Goal: Task Accomplishment & Management: Complete application form

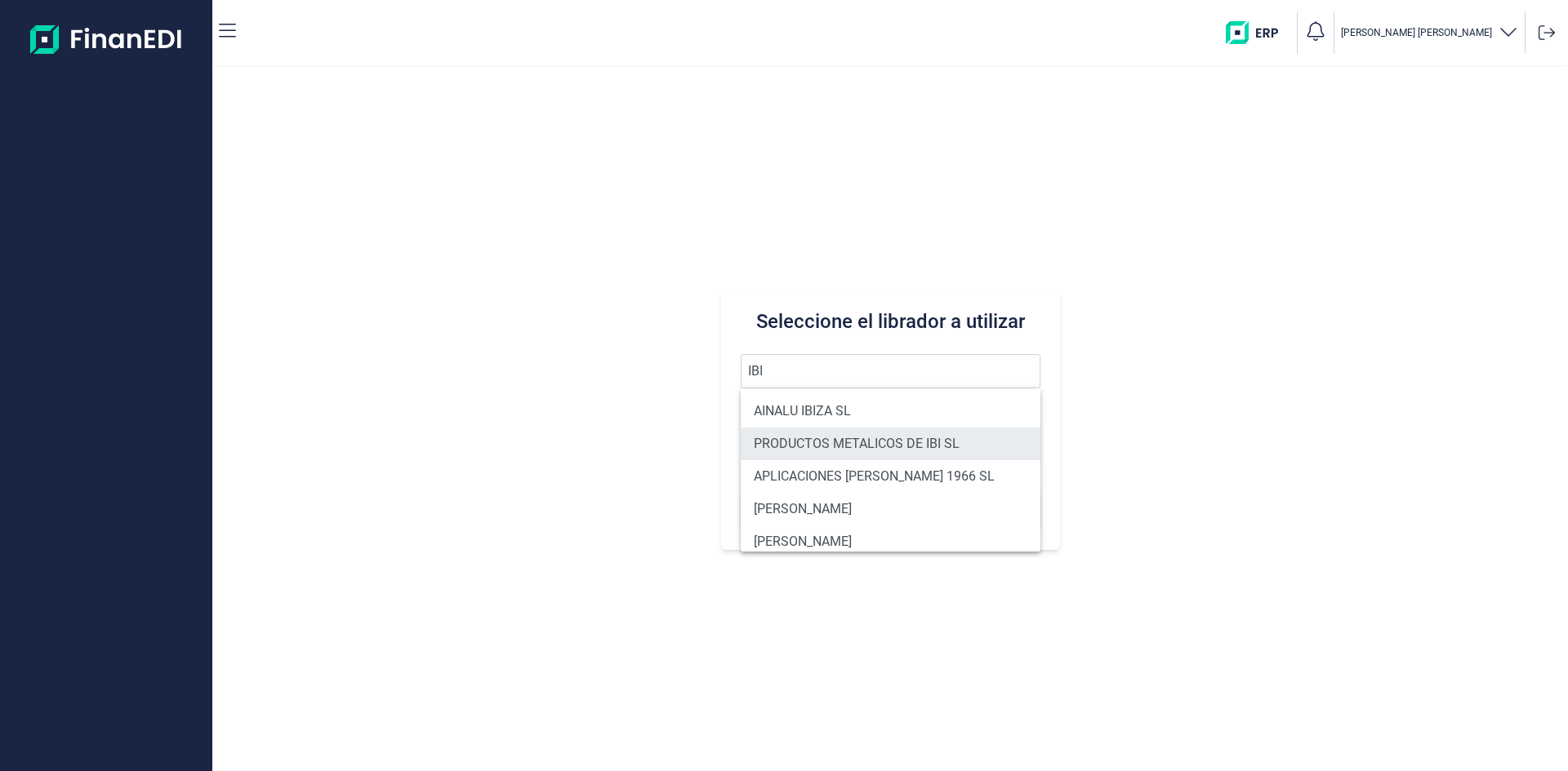
click at [824, 456] on li "PRODUCTOS METALICOS DE IBI SL" at bounding box center [891, 444] width 300 height 33
type input "PRODUCTOS METALICOS DE IBI SL"
type input "B54487491"
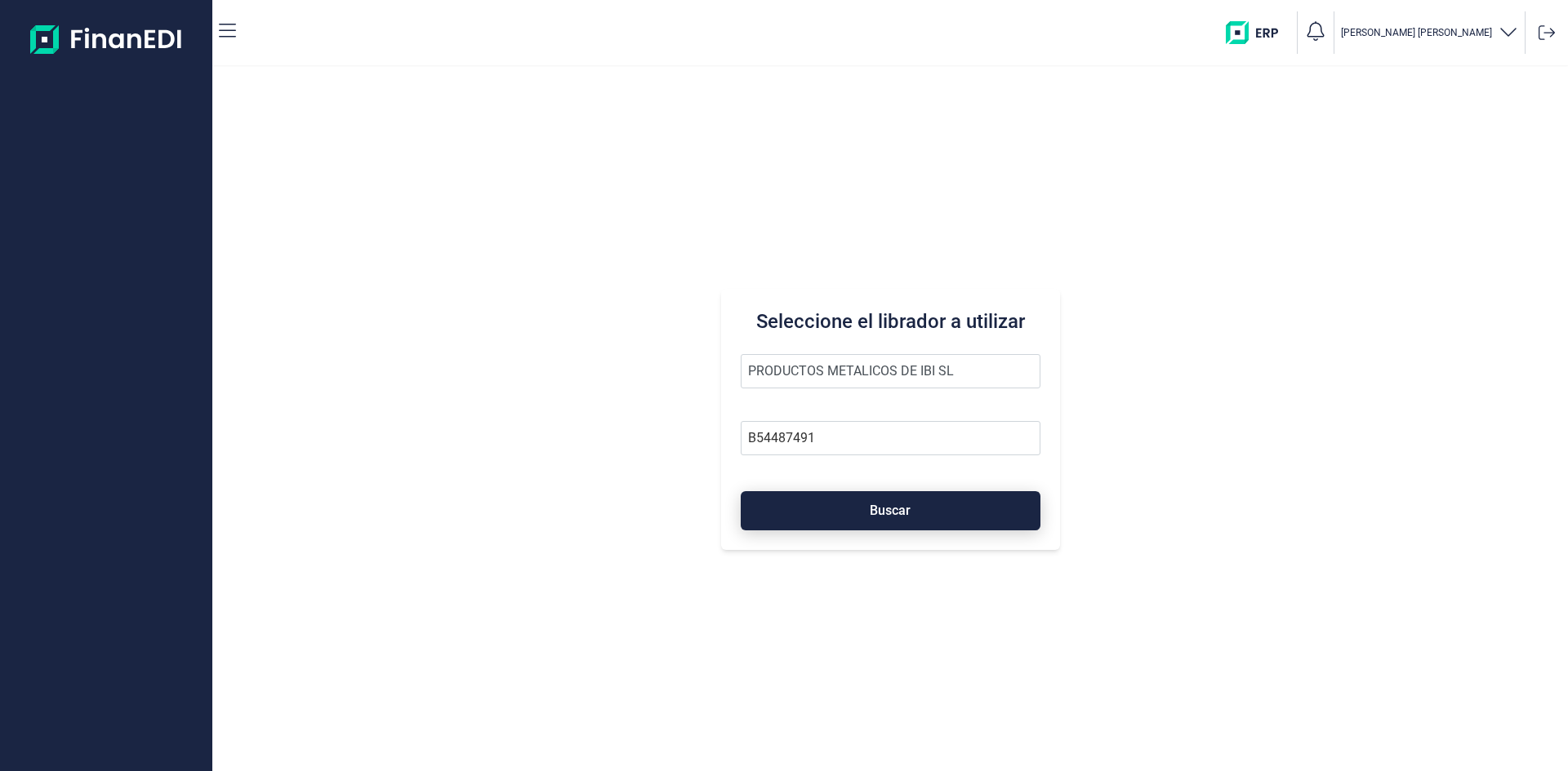
click at [837, 504] on button "Buscar" at bounding box center [891, 510] width 300 height 39
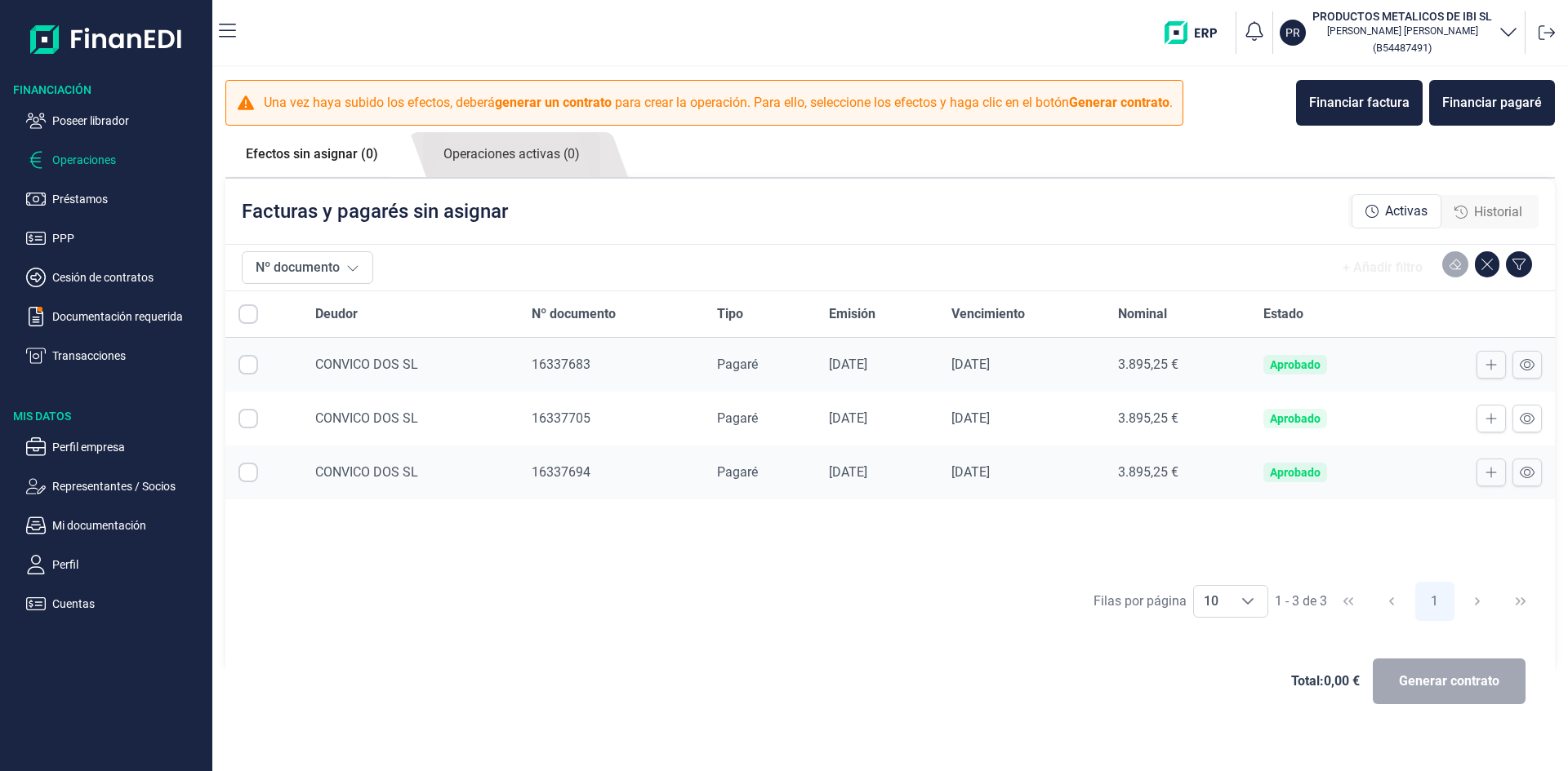
checkbox input "true"
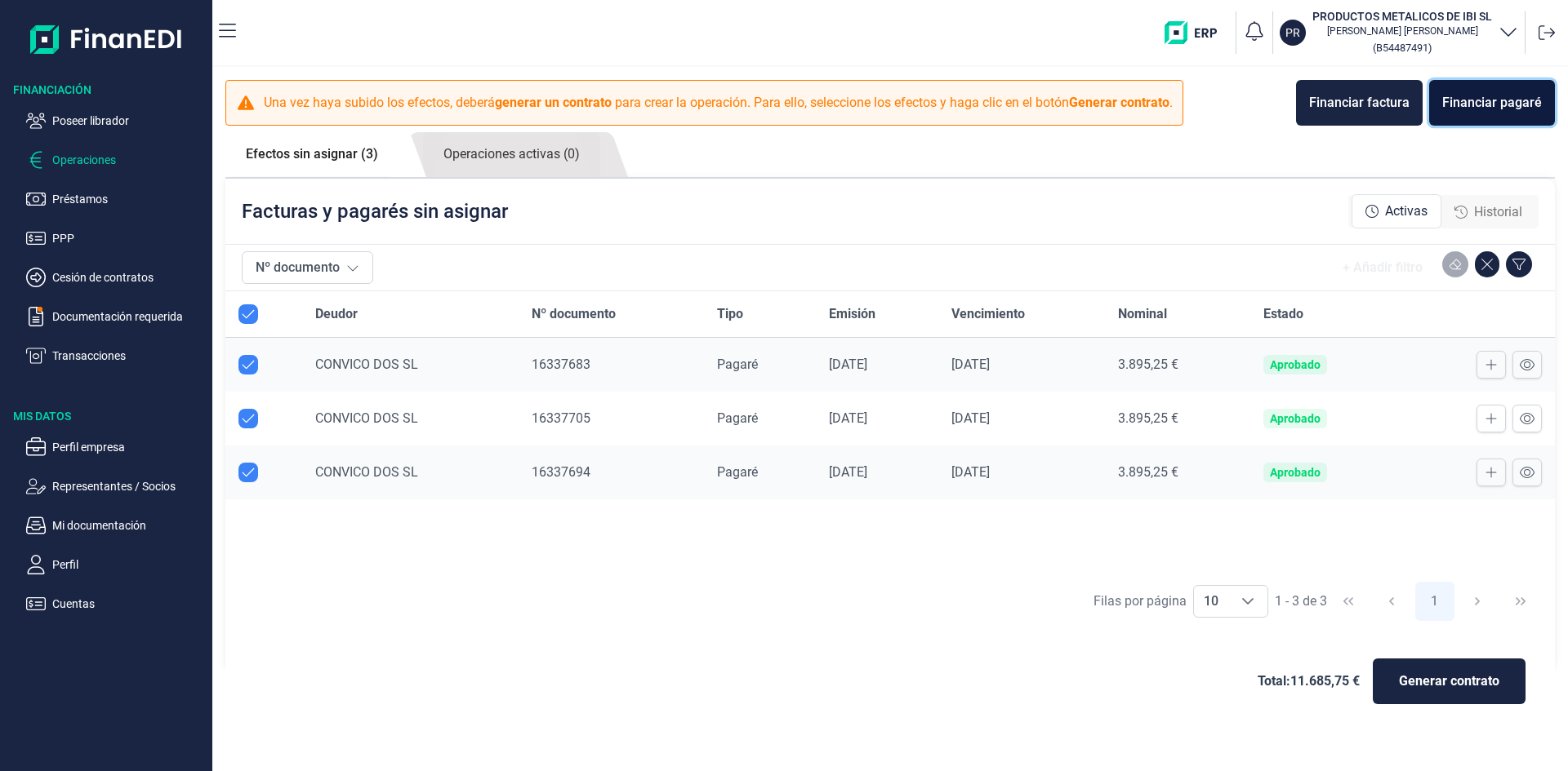
click at [1531, 96] on div "Financiar pagaré" at bounding box center [1491, 103] width 100 height 20
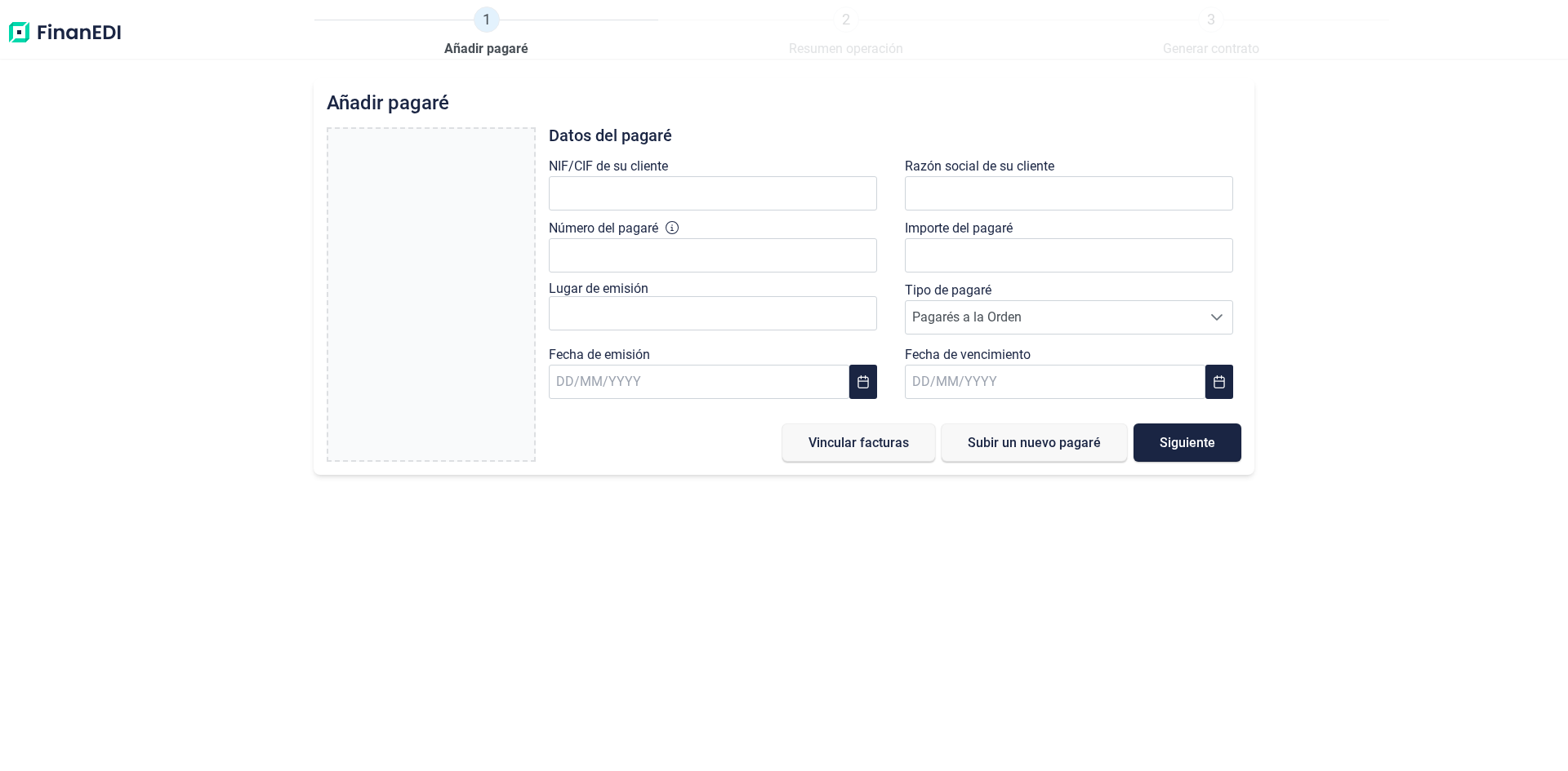
type input "0,00 €"
click at [451, 275] on label "Arrastra y suelta tu pagaré aquí o búscalo en tus archivos. Subir pagaré" at bounding box center [430, 226] width 206 height 195
click at [451, 134] on input "Arrastra y suelta tu pagaré aquí o búscalo en tus archivos. Subir pagaré" at bounding box center [430, 131] width 206 height 5
type input "C:\fakepath\Captura de pantalla [DATE] 085513.png"
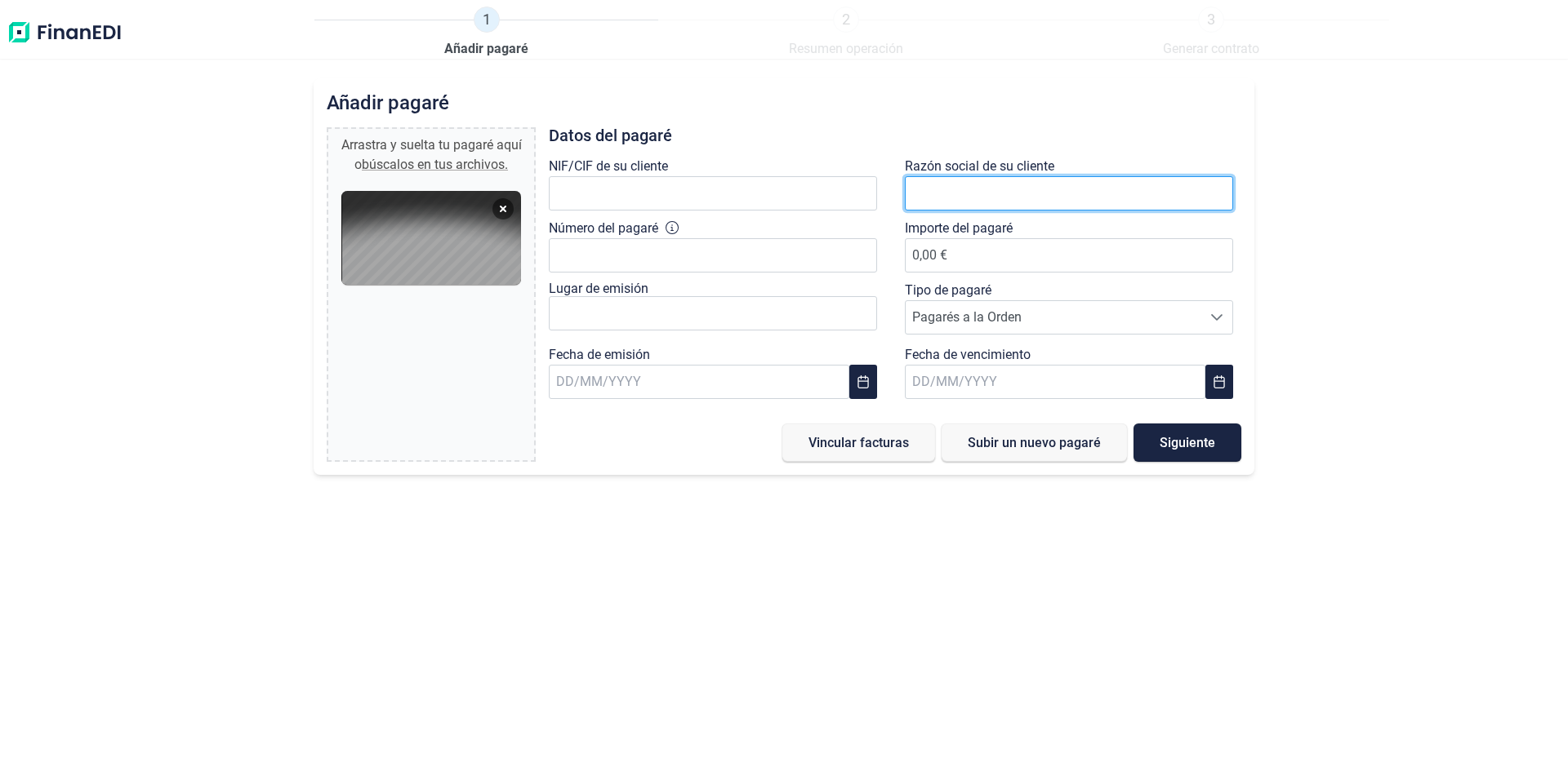
click at [978, 189] on input "text" at bounding box center [1068, 193] width 328 height 34
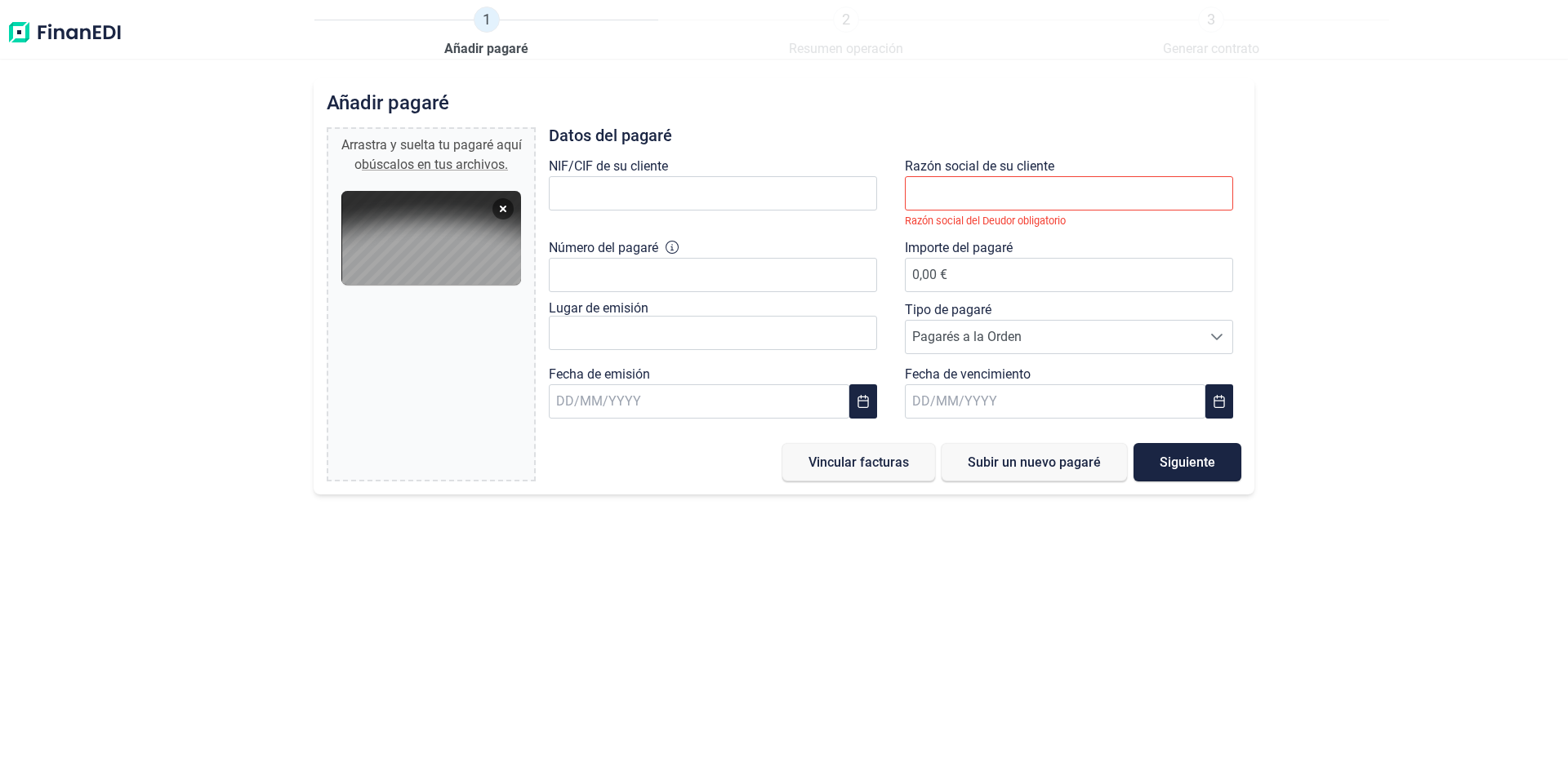
click at [612, 648] on div "Añadir pagaré Arrastra y suelta tu pagaré aquí o búscalos en tus archivos. Capt…" at bounding box center [784, 424] width 1568 height 693
click at [931, 199] on input "text" at bounding box center [1068, 193] width 328 height 34
click at [954, 192] on input "text" at bounding box center [1068, 193] width 328 height 34
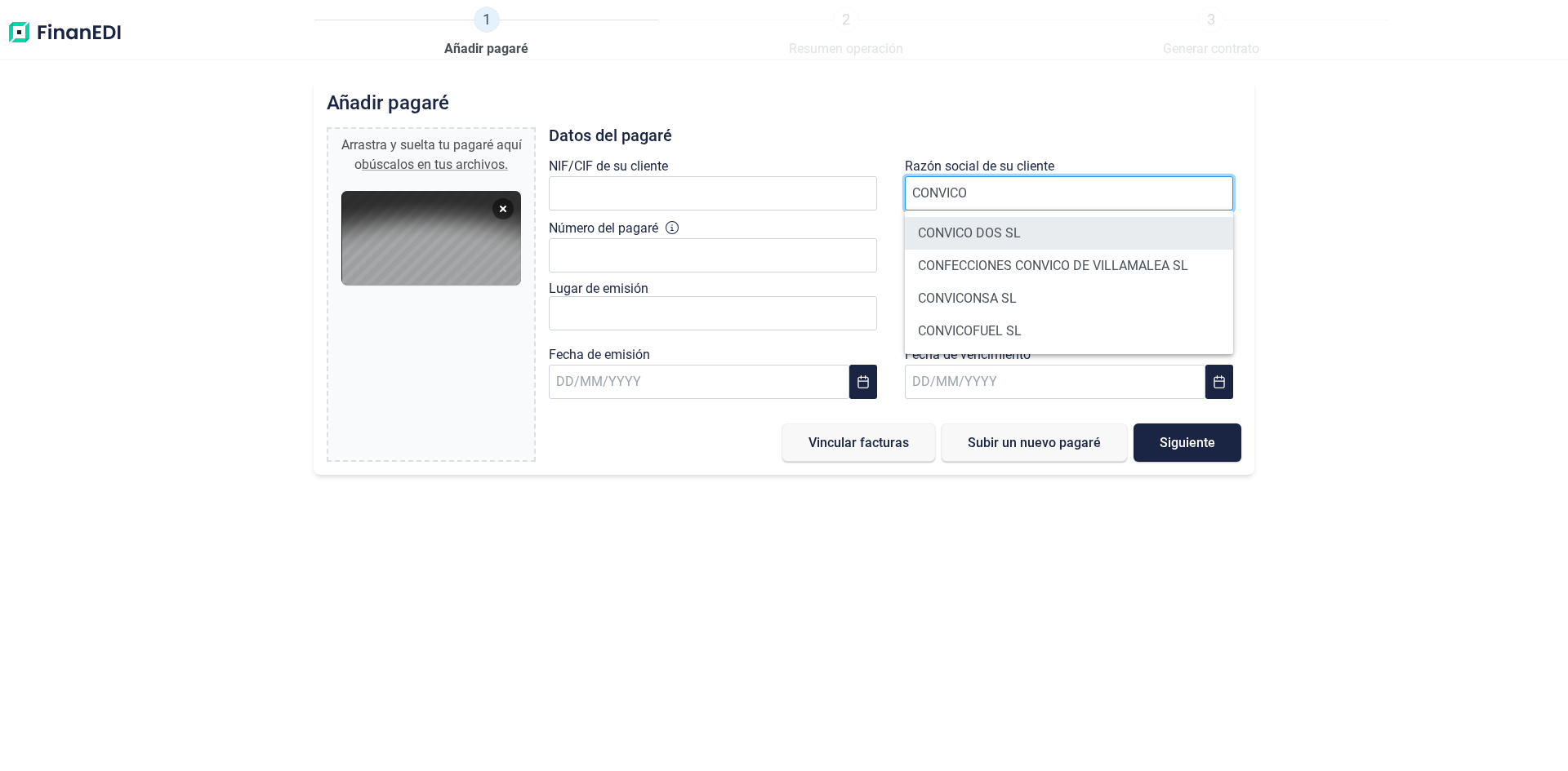
type input "CONVICO"
click at [965, 230] on li "CONVICO DOS SL" at bounding box center [1068, 234] width 328 height 33
type input "B54632971"
type input "CONVICO DOS SL"
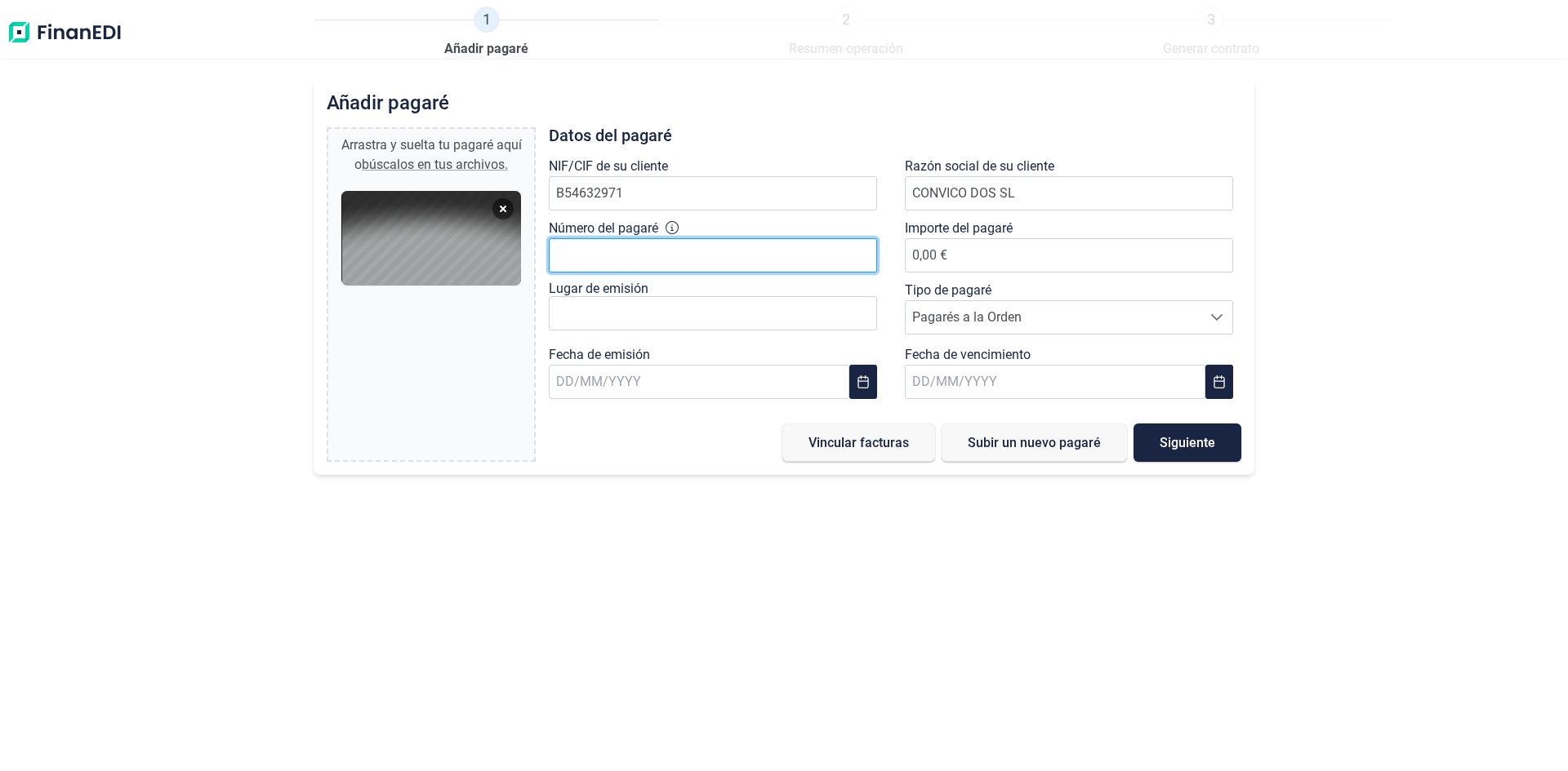
click at [817, 243] on input "Número del pagaré" at bounding box center [712, 255] width 328 height 34
click at [751, 263] on input "Número del pagaré" at bounding box center [712, 255] width 328 height 34
type input "16337716"
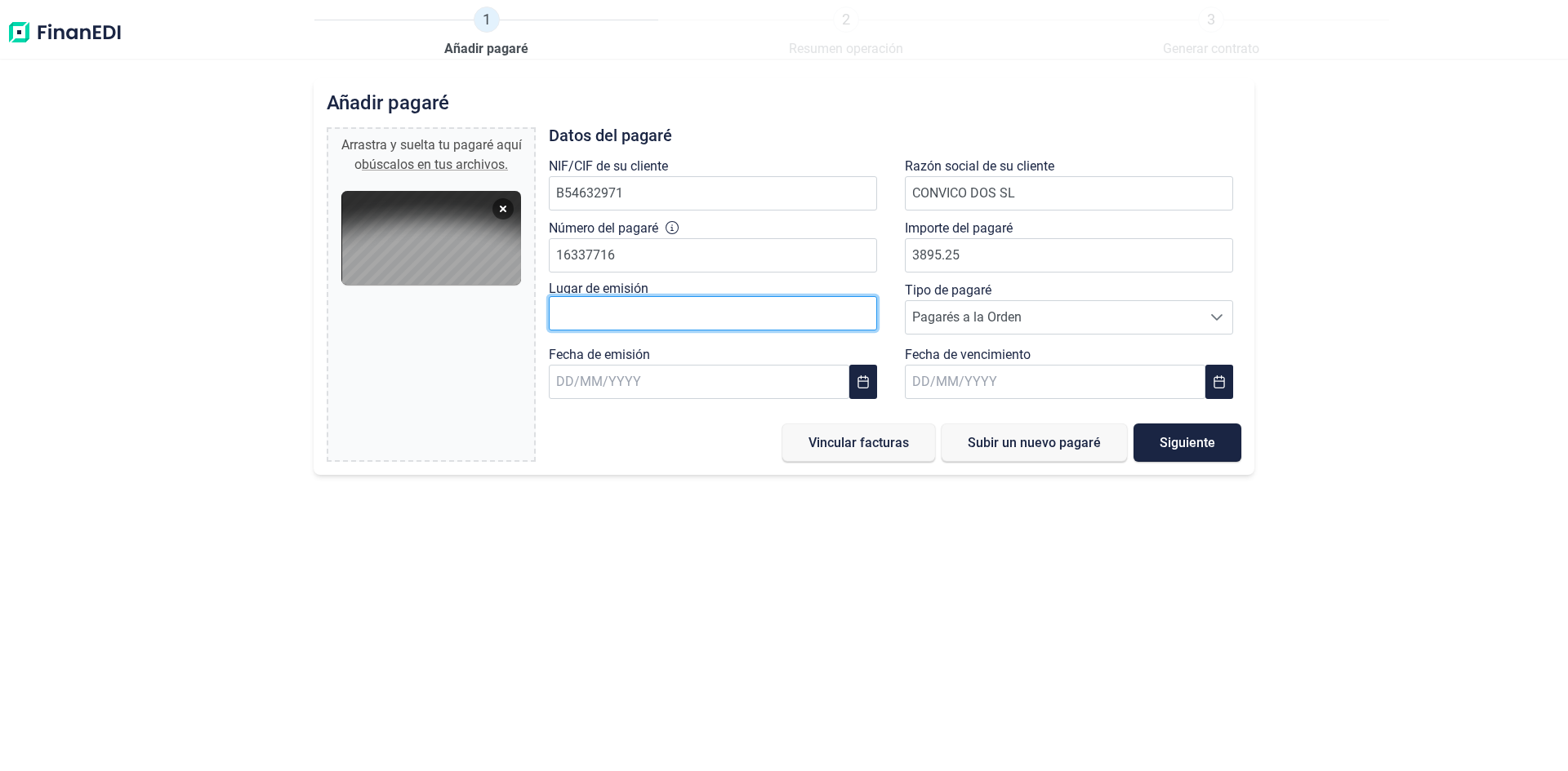
type input "3.895,25 €"
click at [585, 319] on input "text" at bounding box center [712, 313] width 328 height 34
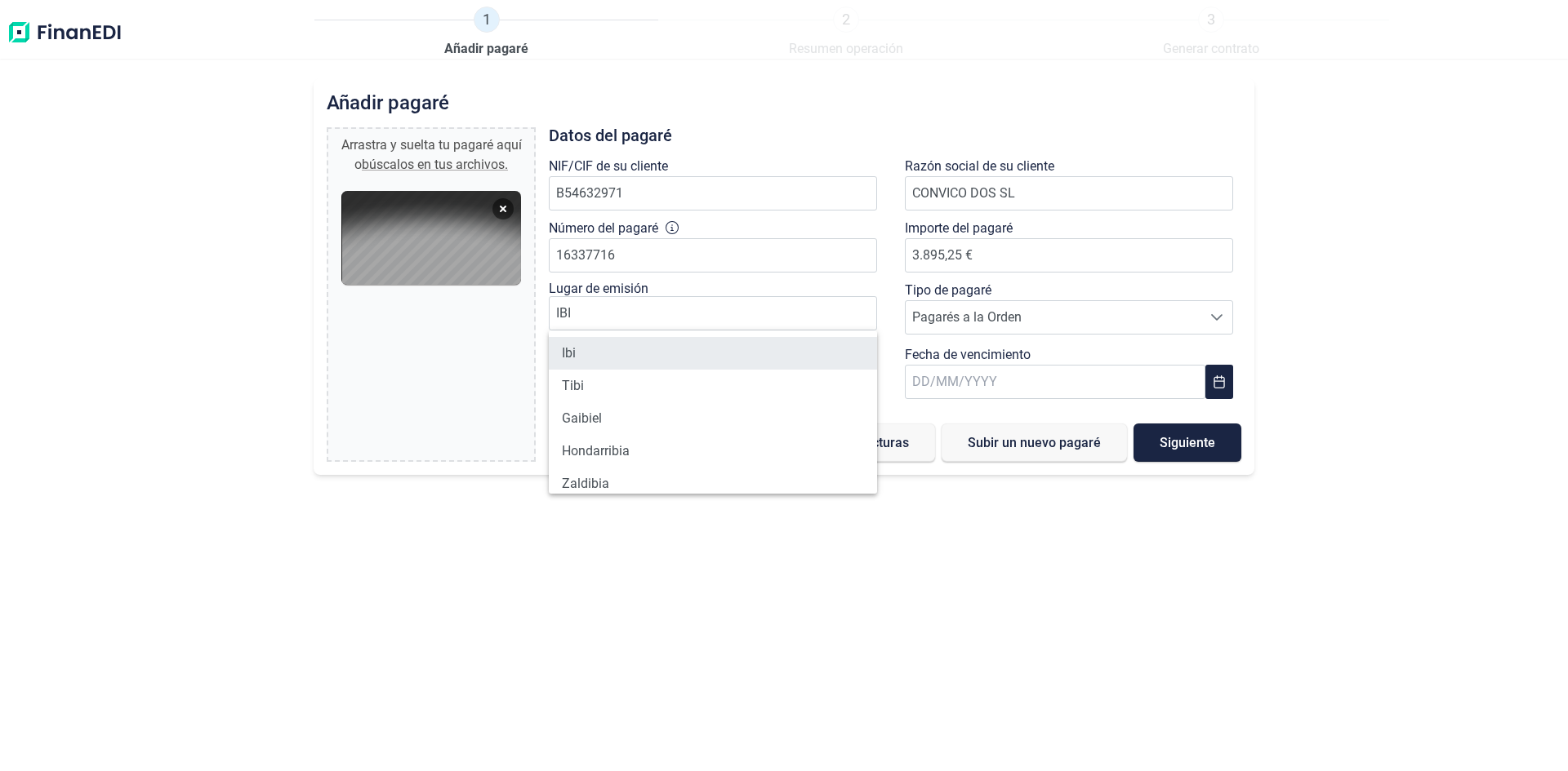
click at [594, 348] on li "Ibi" at bounding box center [712, 354] width 328 height 33
type input "Ibi"
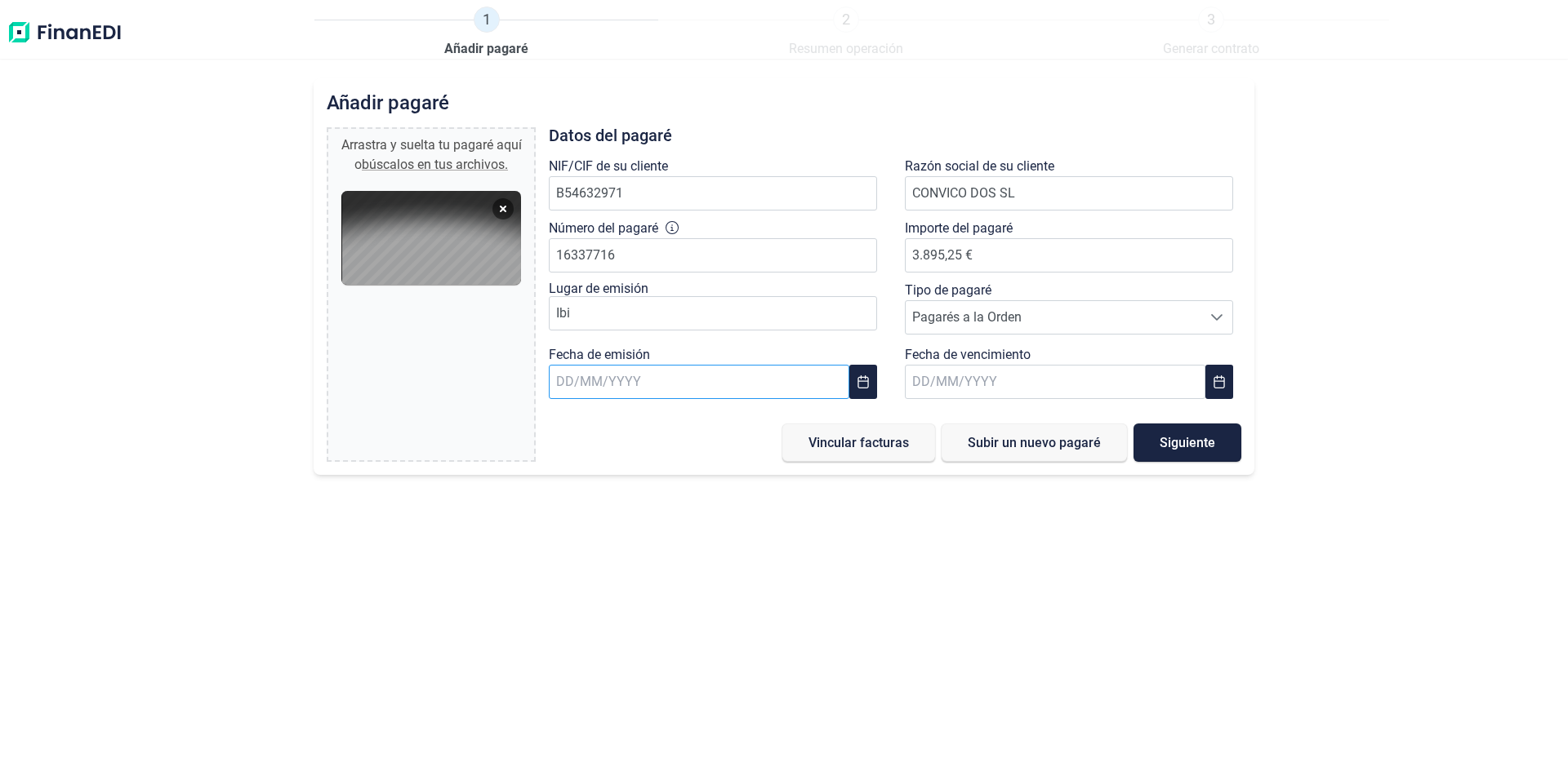
click at [613, 385] on input "text" at bounding box center [698, 382] width 300 height 34
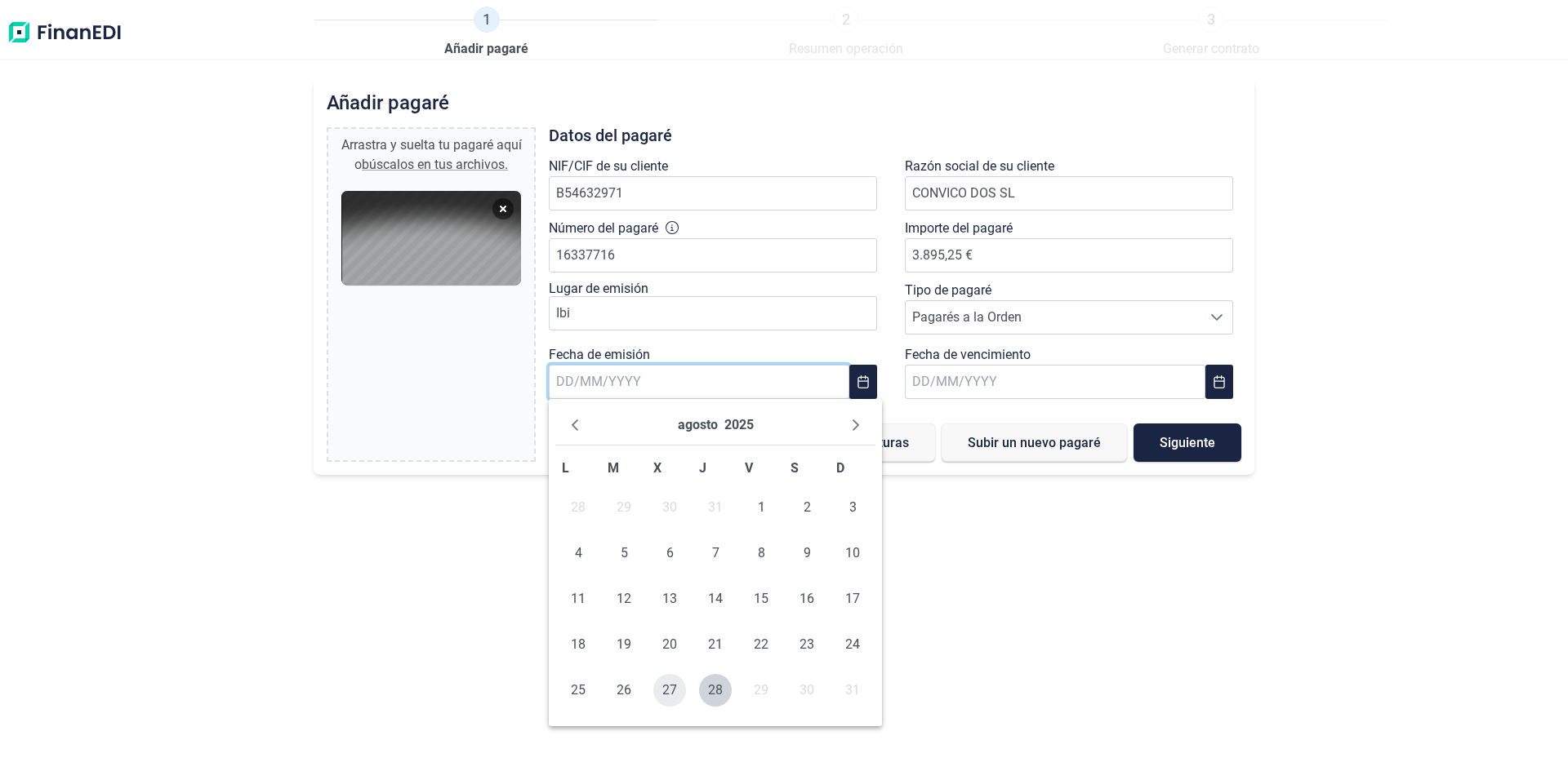
click at [673, 684] on span "27" at bounding box center [670, 690] width 33 height 33
type input "[DATE]"
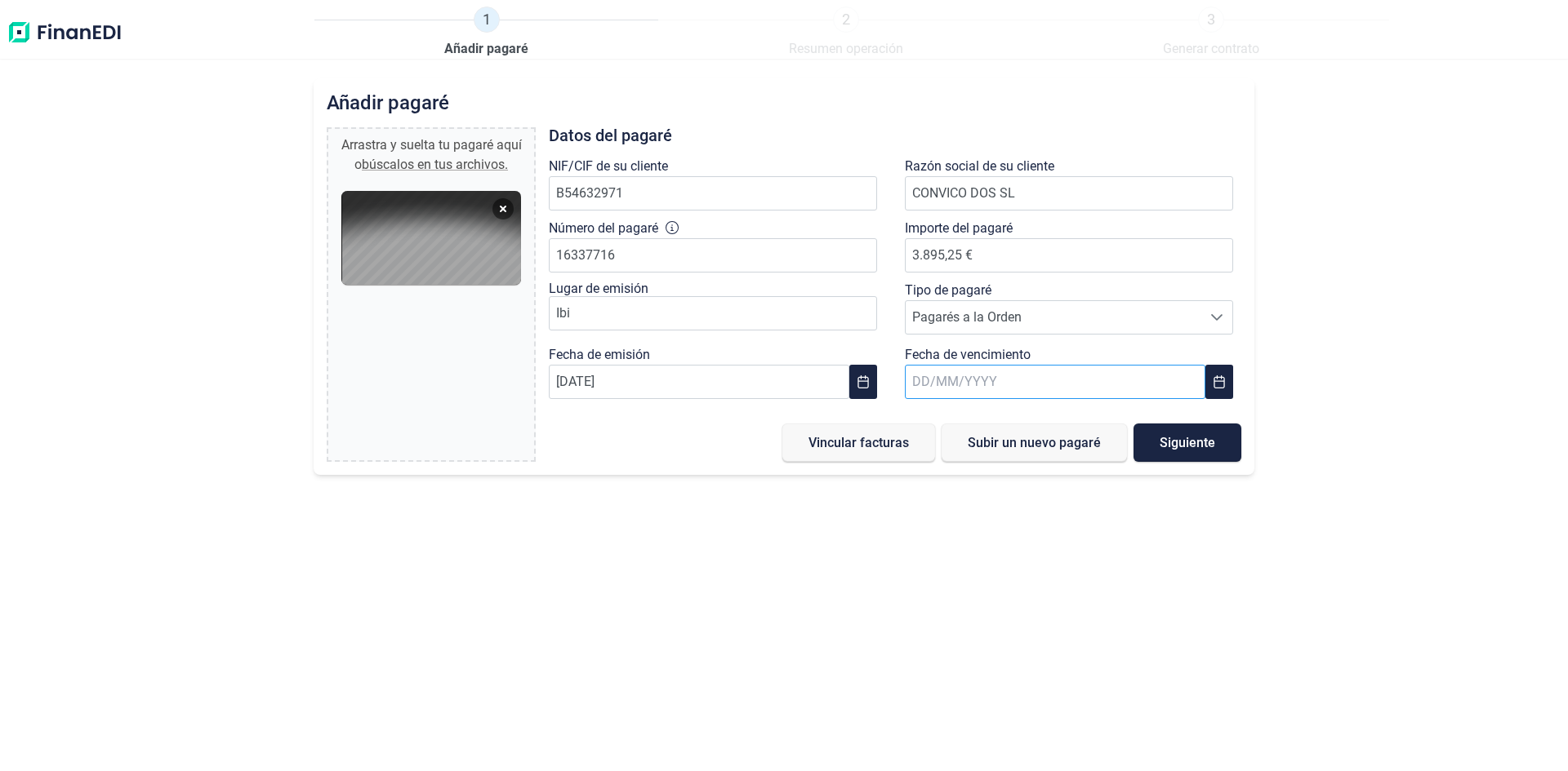
click at [959, 389] on input "text" at bounding box center [1054, 382] width 300 height 34
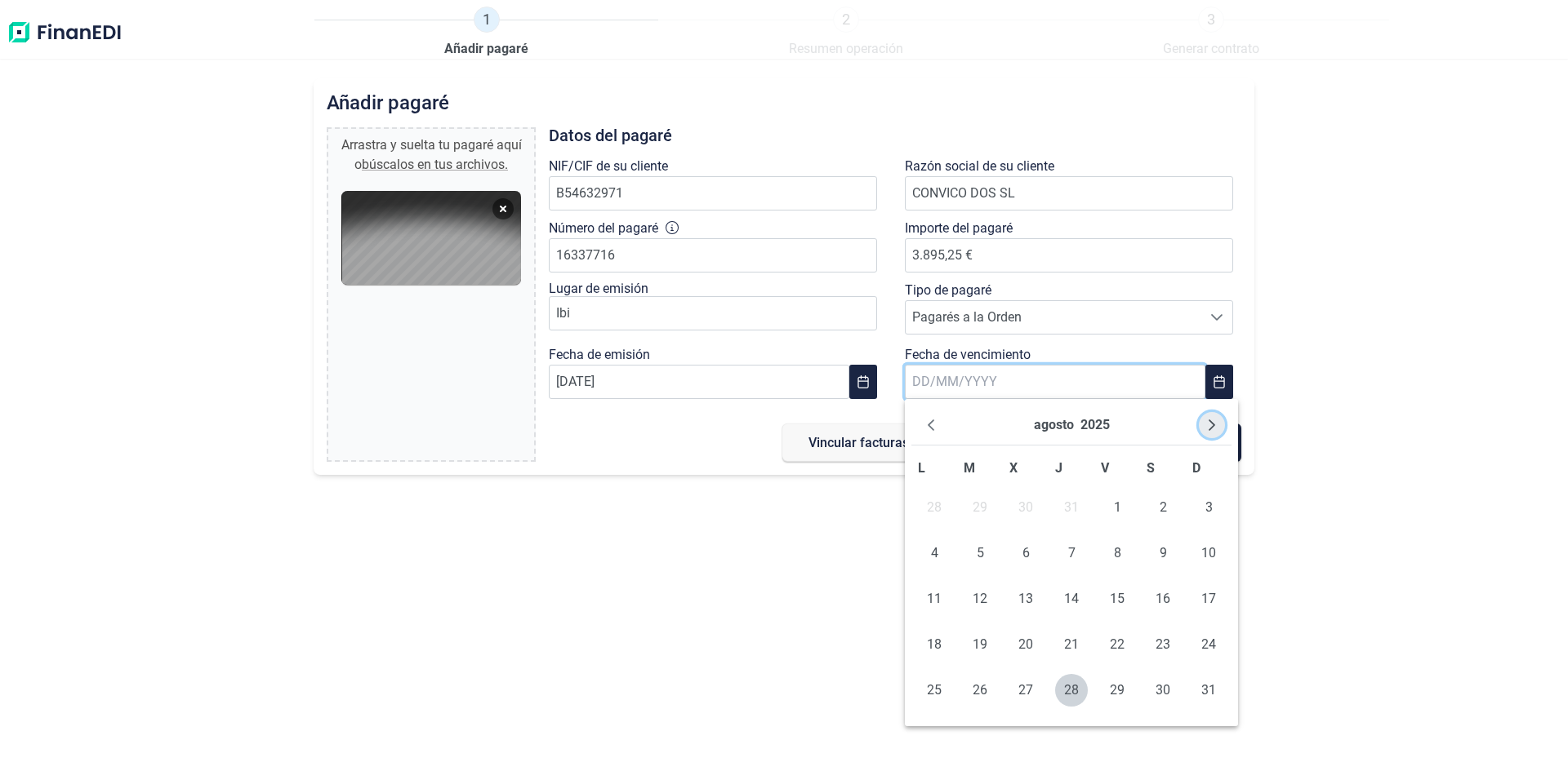
click at [1205, 424] on icon "Next Month" at bounding box center [1211, 425] width 13 height 13
click at [1208, 435] on button "Next Month" at bounding box center [1211, 425] width 26 height 26
click at [979, 696] on span "25" at bounding box center [980, 690] width 33 height 33
type input "[DATE]"
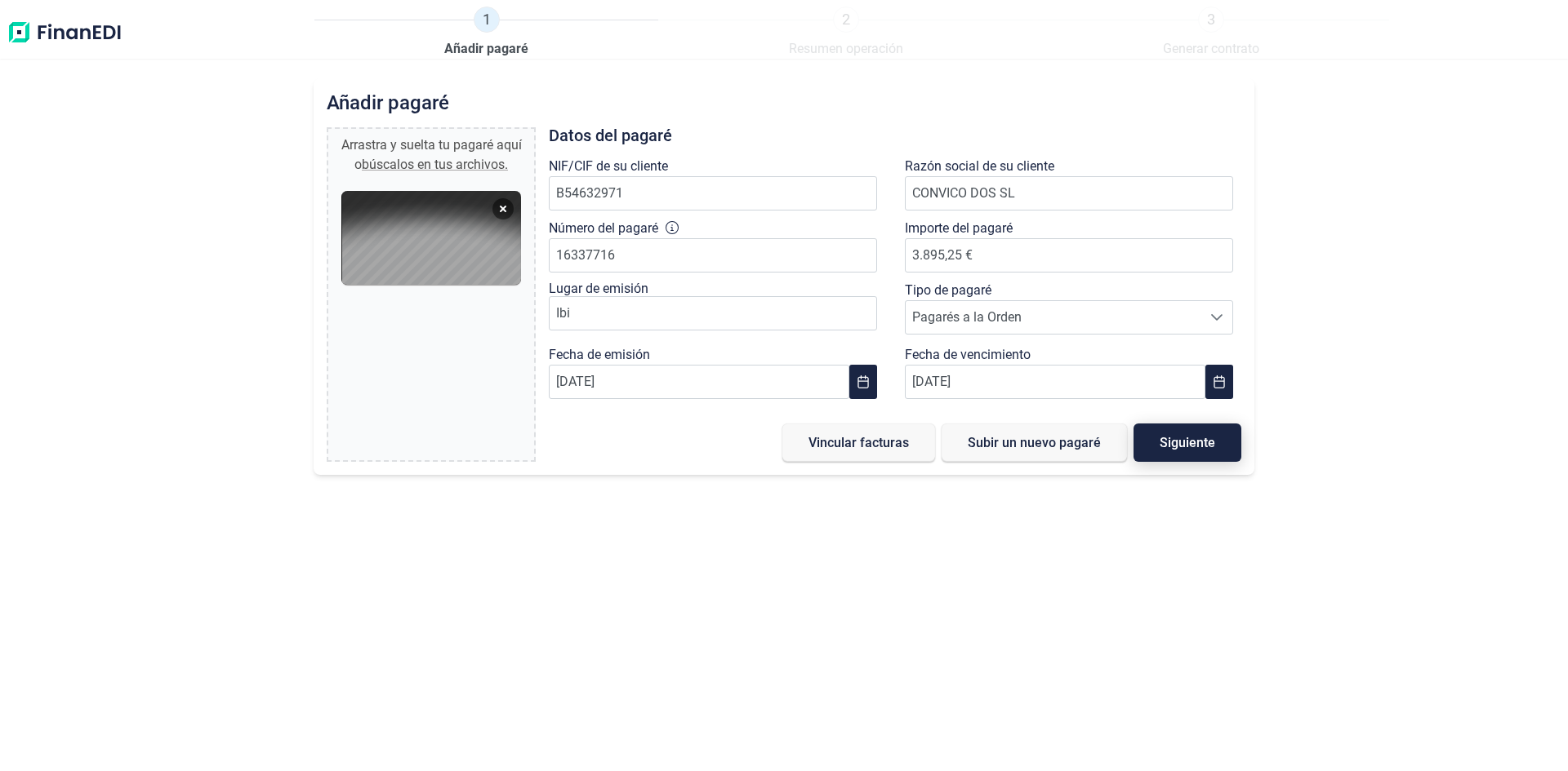
click at [1193, 450] on button "Siguiente" at bounding box center [1187, 442] width 108 height 38
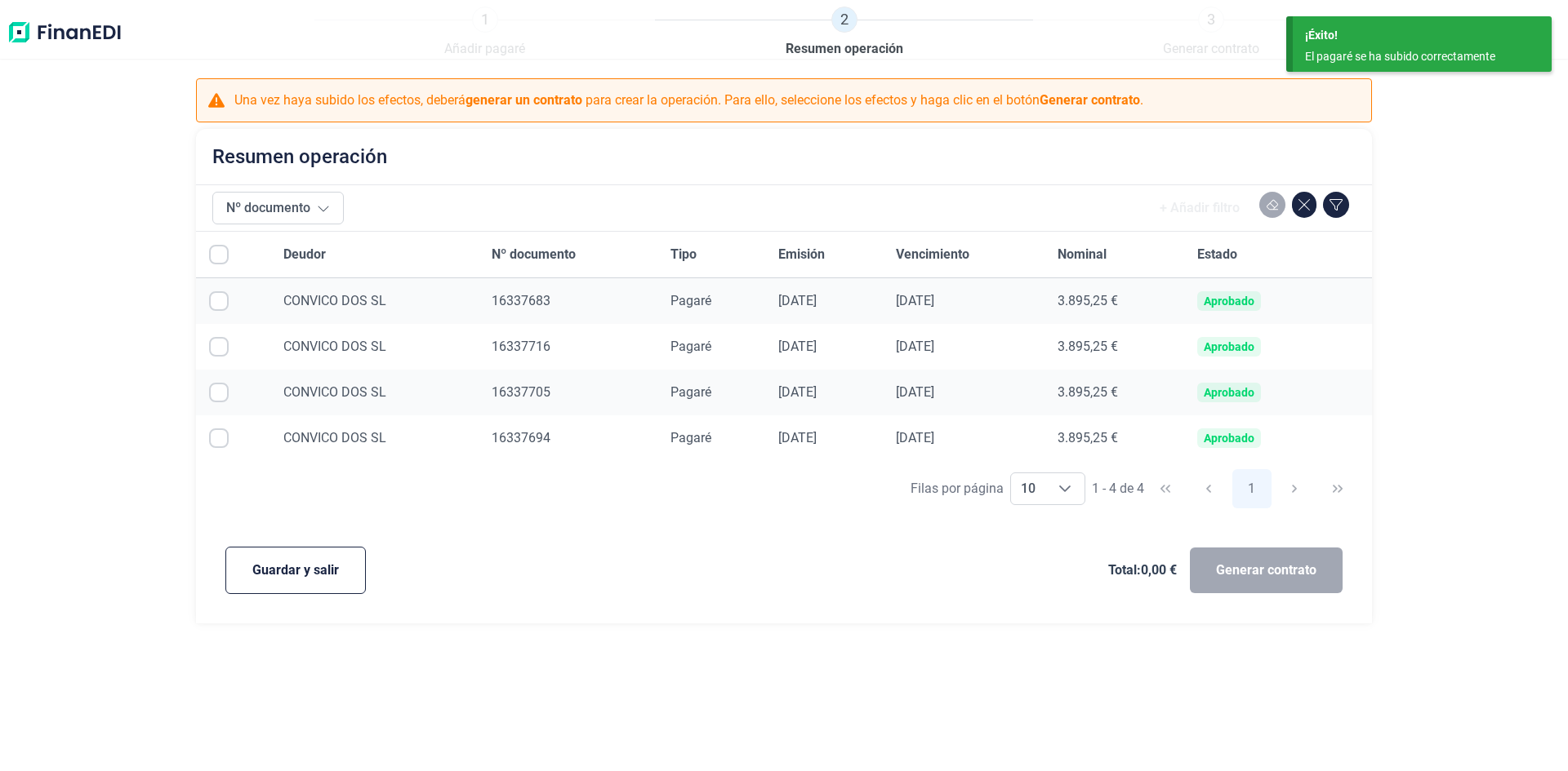
checkbox input "true"
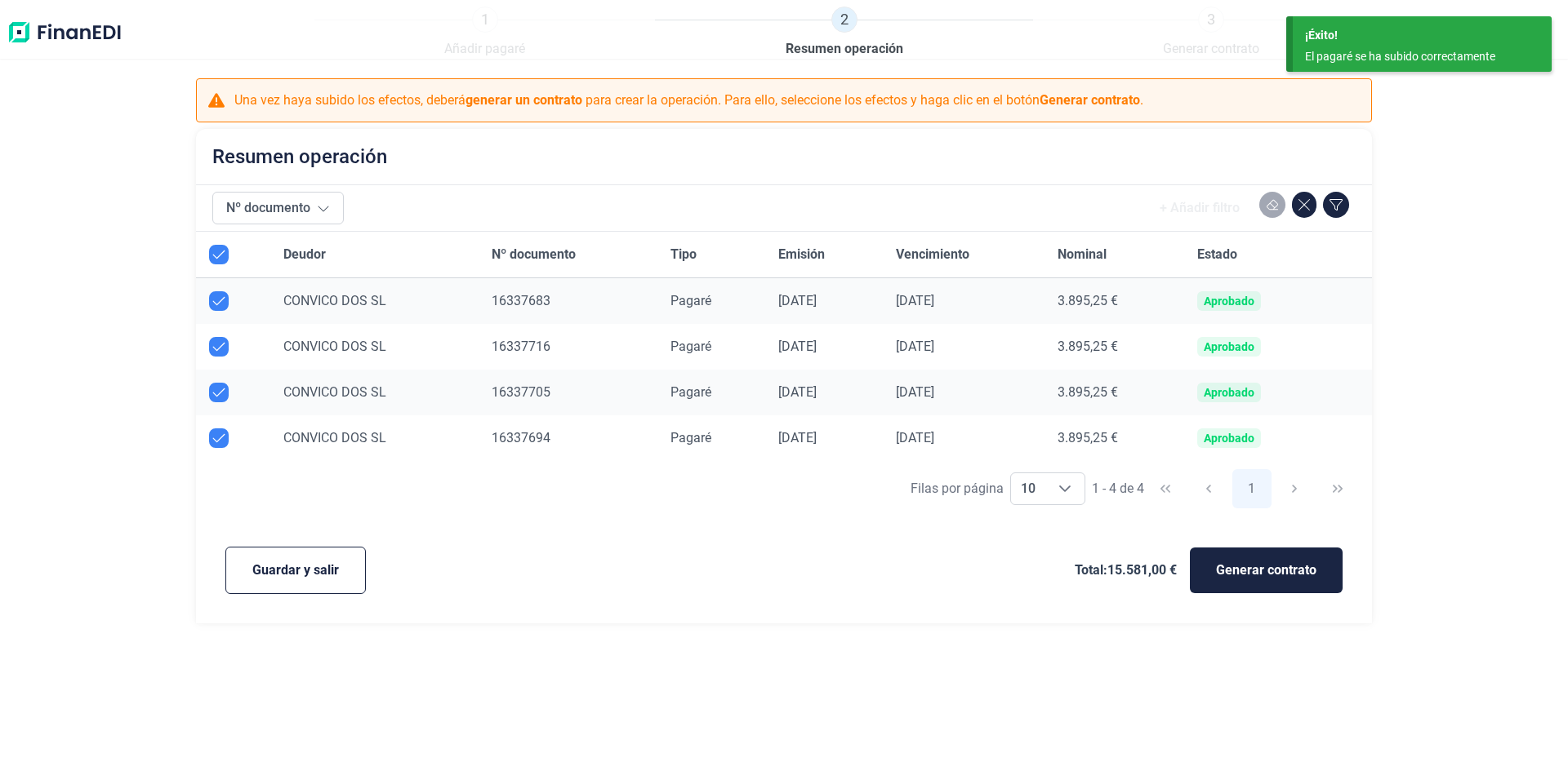
checkbox input "true"
click at [294, 575] on span "Guardar y salir" at bounding box center [296, 570] width 87 height 20
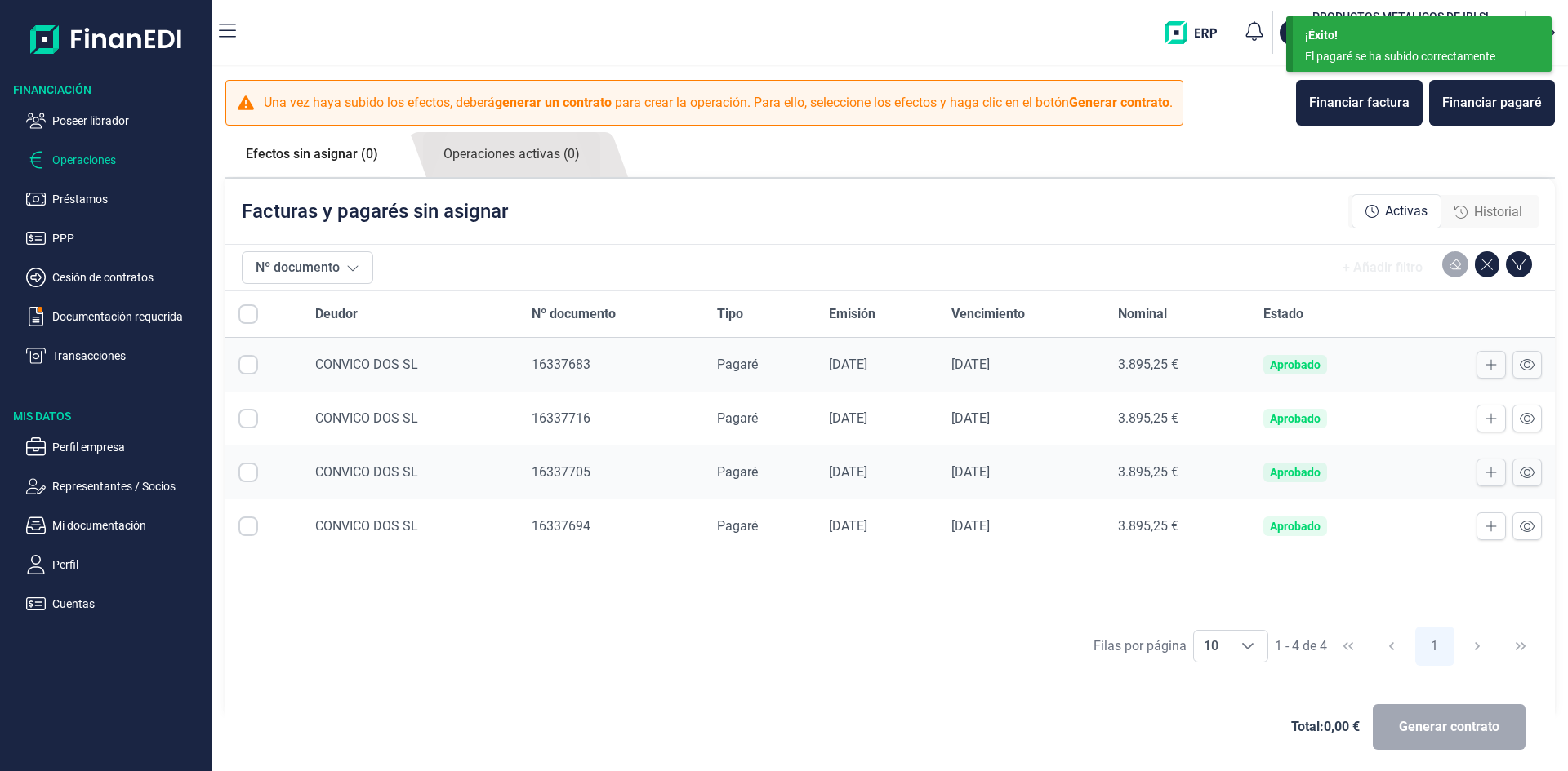
checkbox input "true"
